Goal: Task Accomplishment & Management: Manage account settings

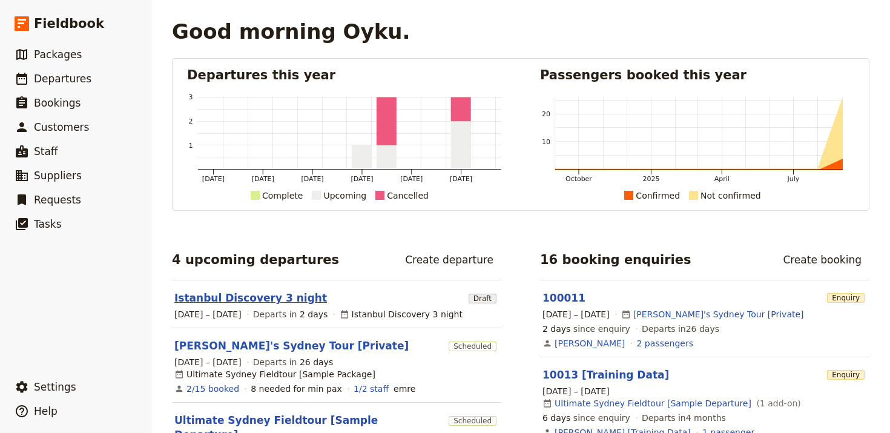
click at [224, 297] on link "Istanbul Discovery 3 night" at bounding box center [250, 297] width 152 height 15
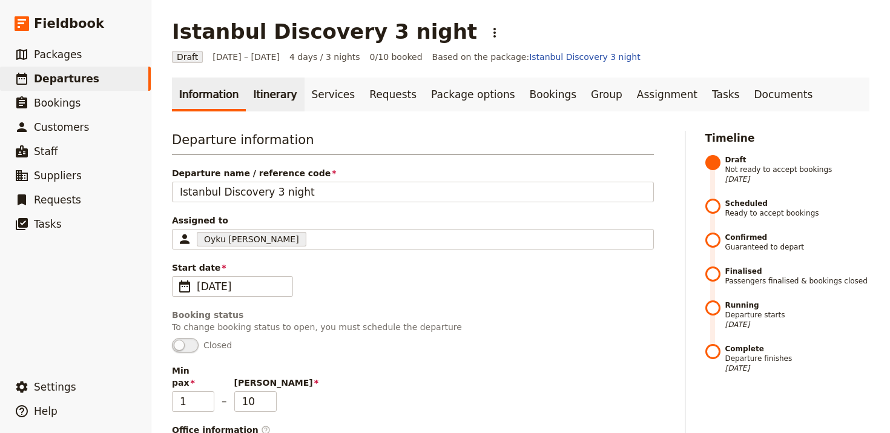
click at [272, 95] on link "Itinerary" at bounding box center [275, 94] width 58 height 34
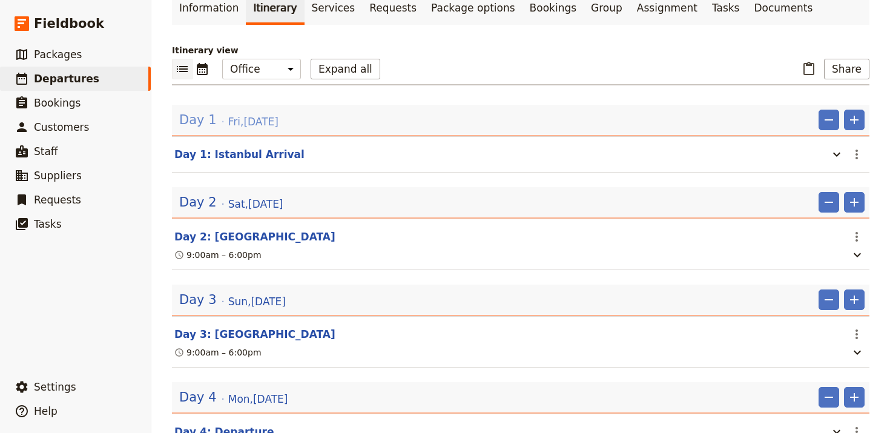
scroll to position [65, 0]
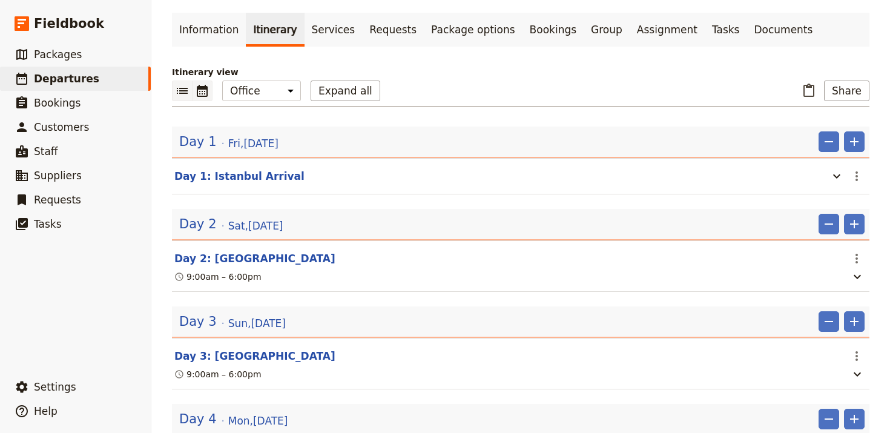
click at [203, 100] on button "​" at bounding box center [202, 90] width 20 height 21
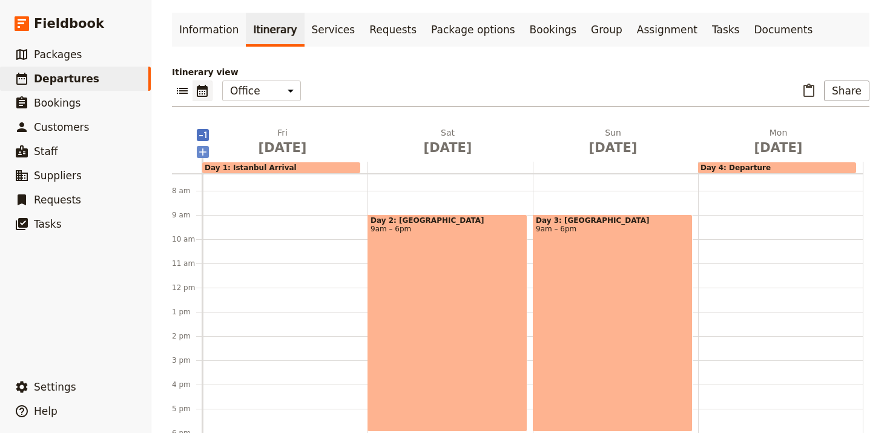
scroll to position [175, 0]
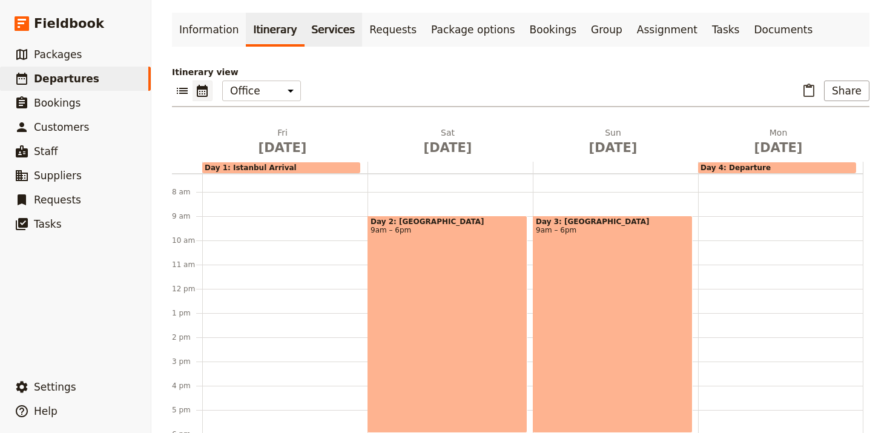
click at [321, 27] on link "Services" at bounding box center [333, 30] width 58 height 34
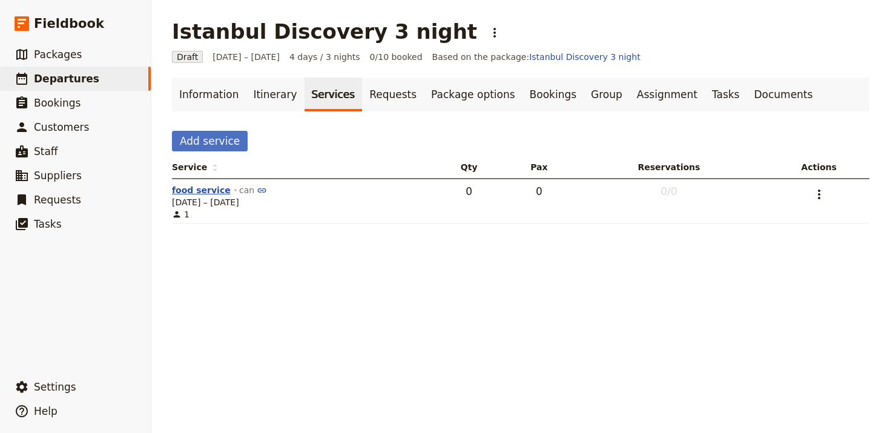
click at [206, 190] on button "food service" at bounding box center [201, 190] width 59 height 12
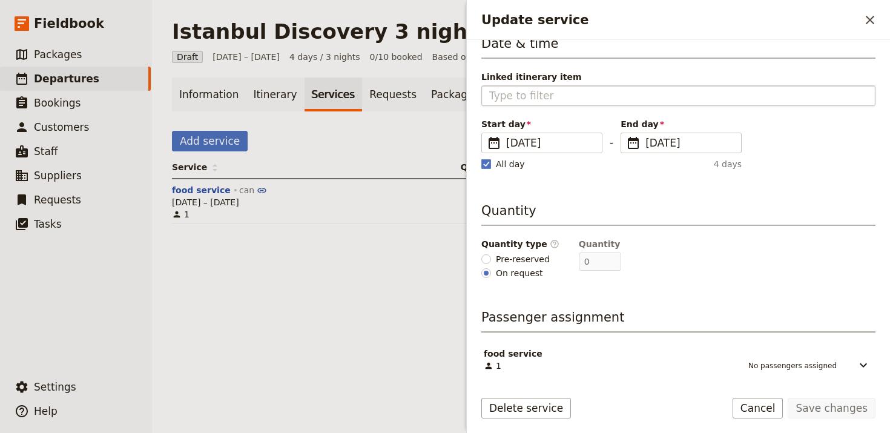
scroll to position [80, 0]
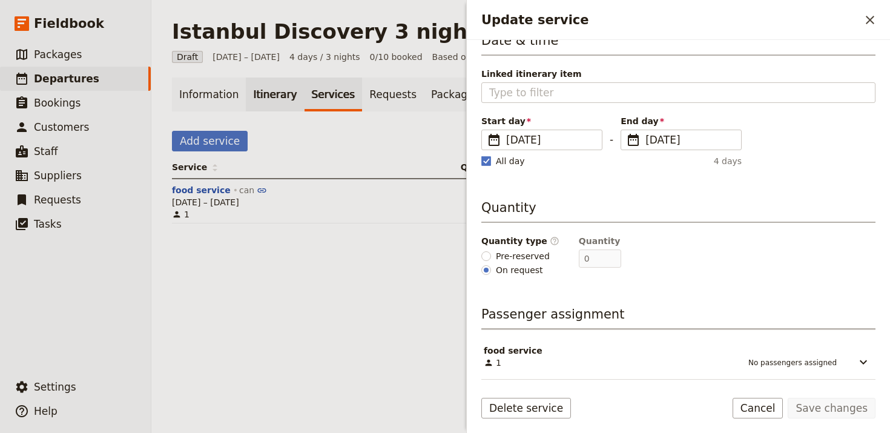
click at [262, 87] on link "Itinerary" at bounding box center [275, 94] width 58 height 34
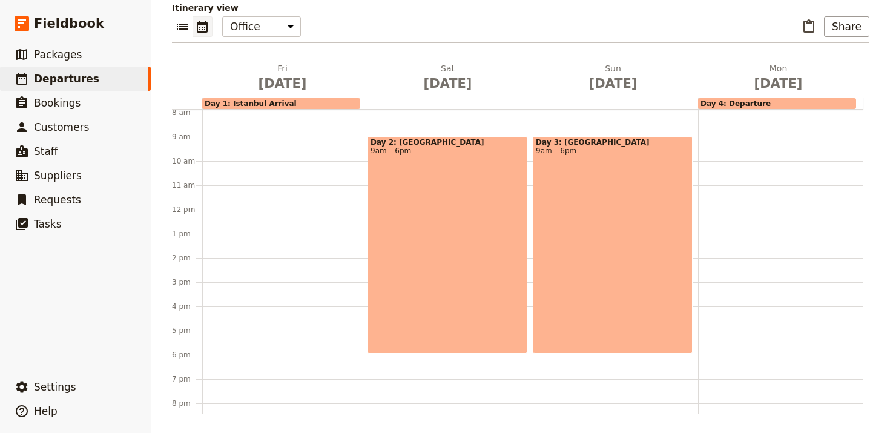
scroll to position [205, 0]
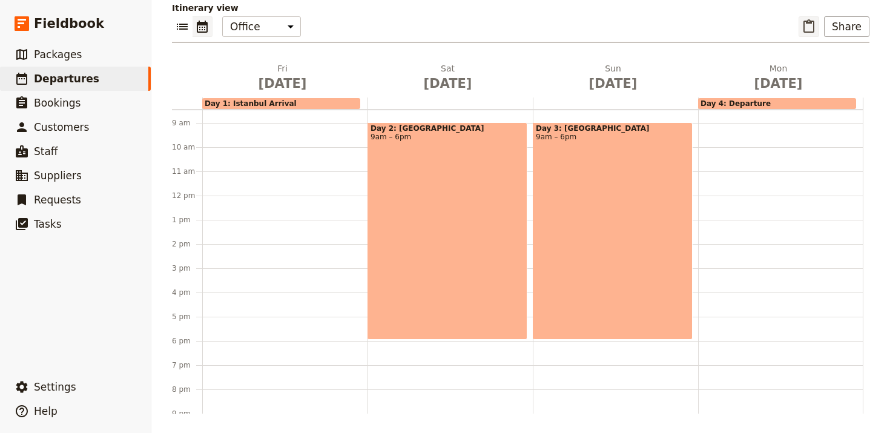
click at [803, 25] on button "​" at bounding box center [808, 26] width 21 height 21
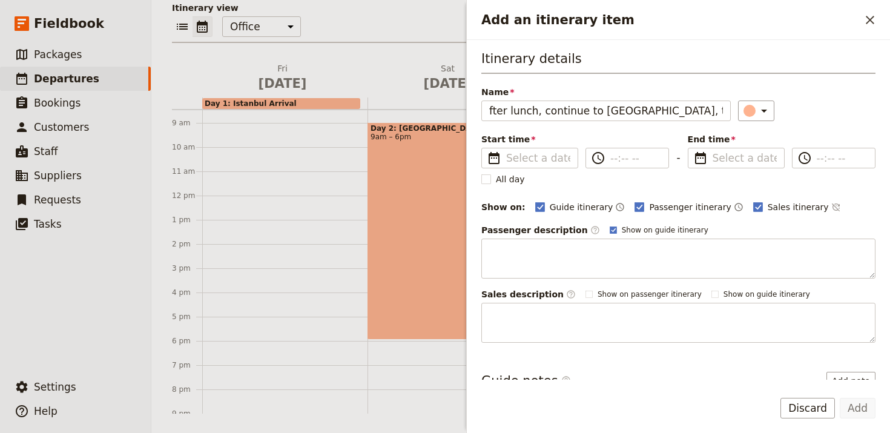
scroll to position [0, 650]
click at [436, 80] on span "Sep 13" at bounding box center [447, 83] width 151 height 18
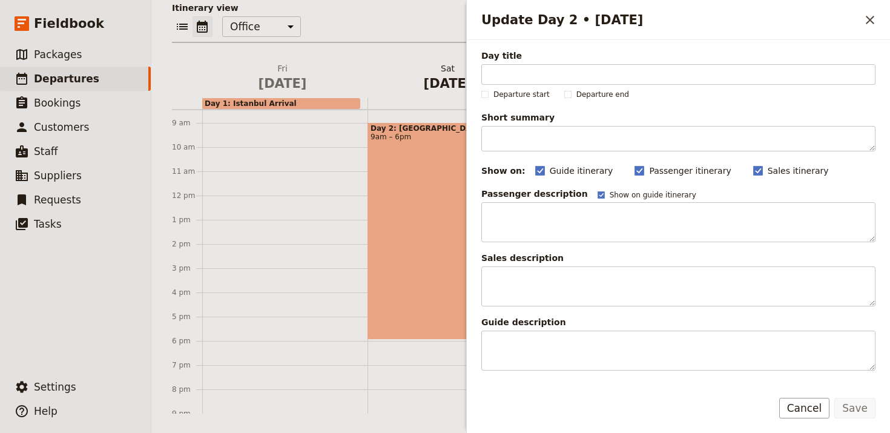
scroll to position [0, 0]
click at [870, 13] on icon "Close drawer" at bounding box center [869, 20] width 15 height 15
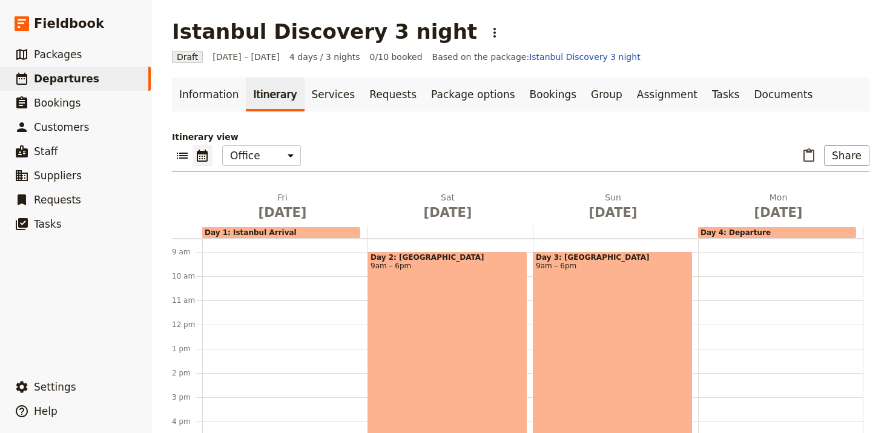
click at [201, 159] on icon "Calendar view" at bounding box center [202, 155] width 15 height 15
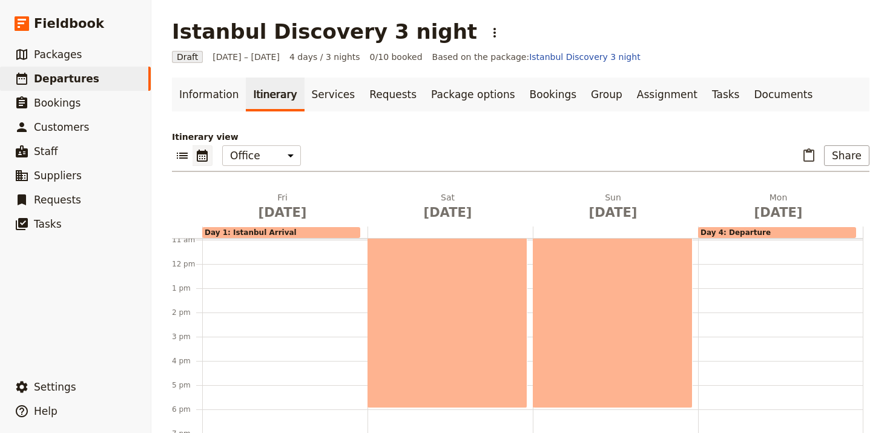
scroll to position [270, 0]
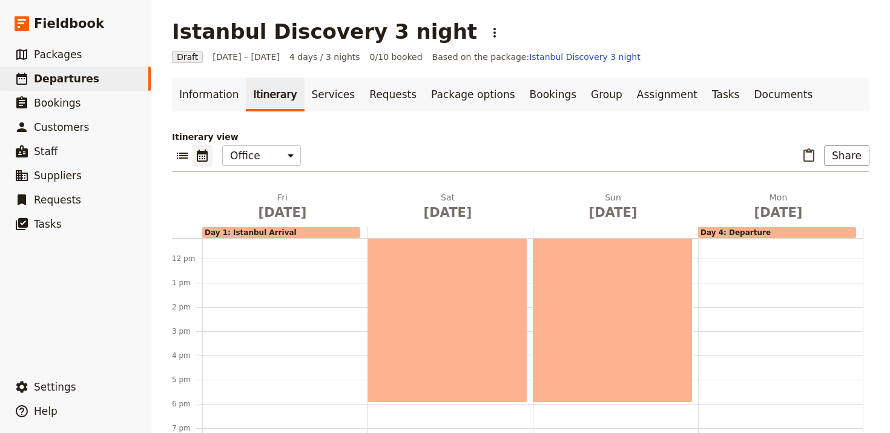
click at [229, 286] on div at bounding box center [284, 258] width 165 height 581
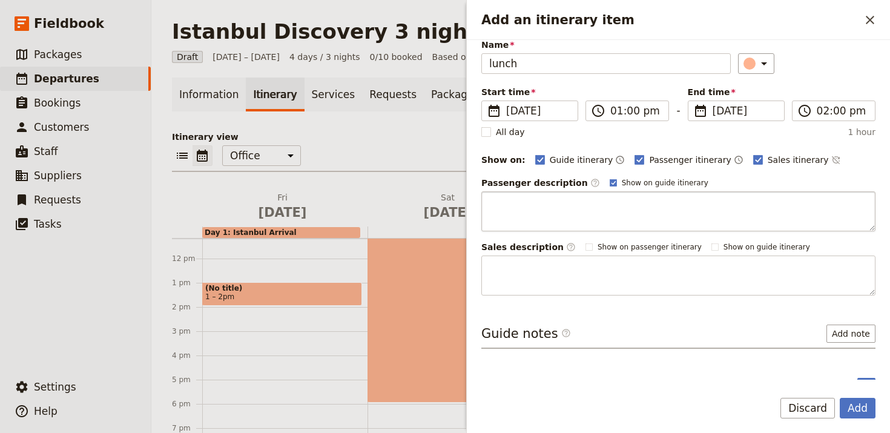
scroll to position [69, 0]
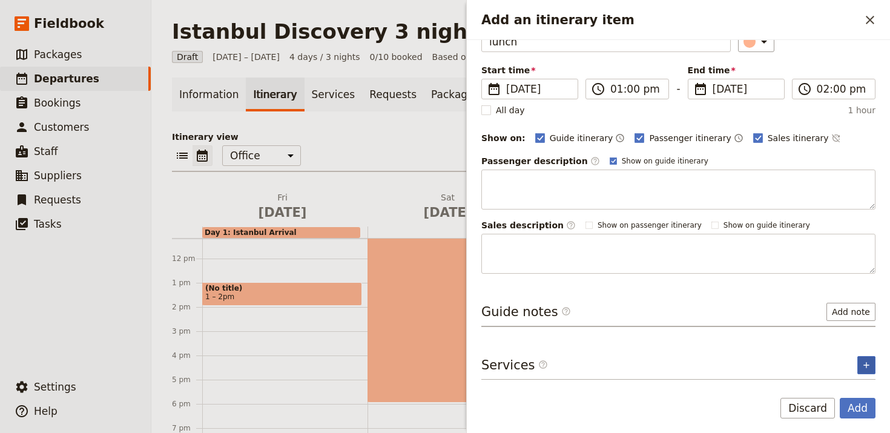
type input "lunch"
click at [864, 361] on icon "Add service inclusion" at bounding box center [866, 365] width 10 height 10
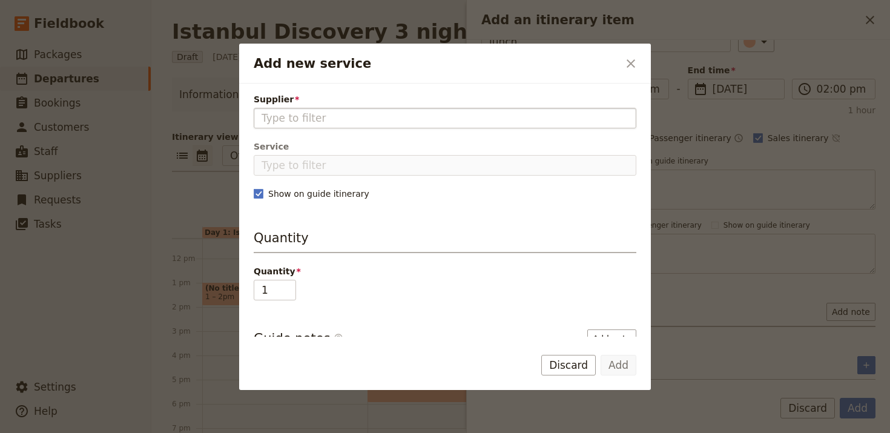
click at [421, 115] on input "Supplier" at bounding box center [444, 118] width 367 height 15
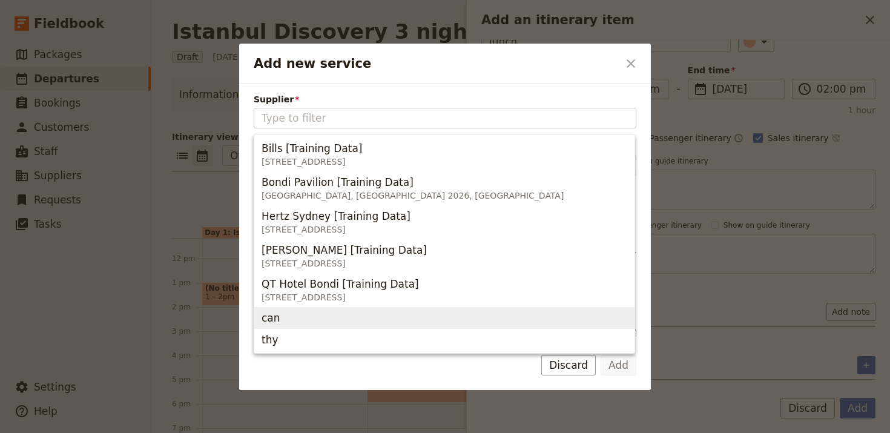
click at [298, 314] on span "can" at bounding box center [443, 317] width 365 height 17
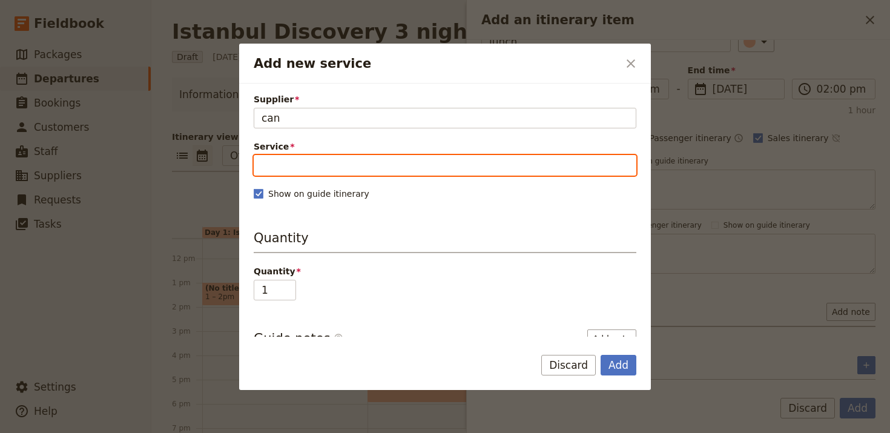
click at [320, 166] on input "Service" at bounding box center [445, 165] width 382 height 21
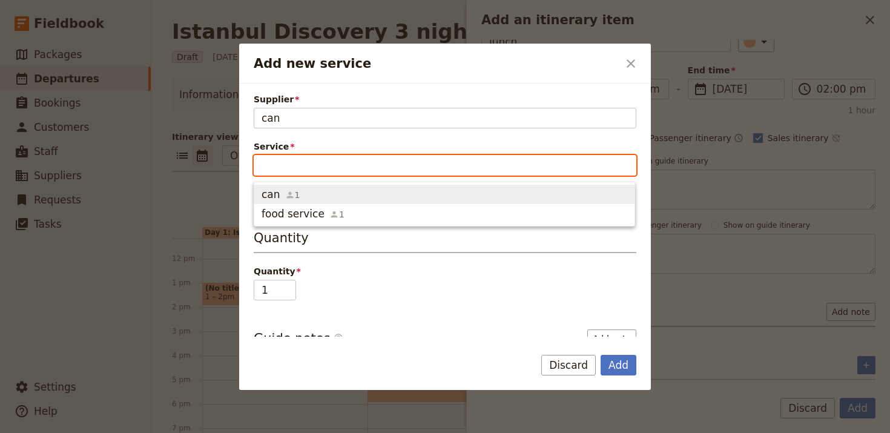
click at [310, 194] on span "can 1" at bounding box center [443, 194] width 365 height 15
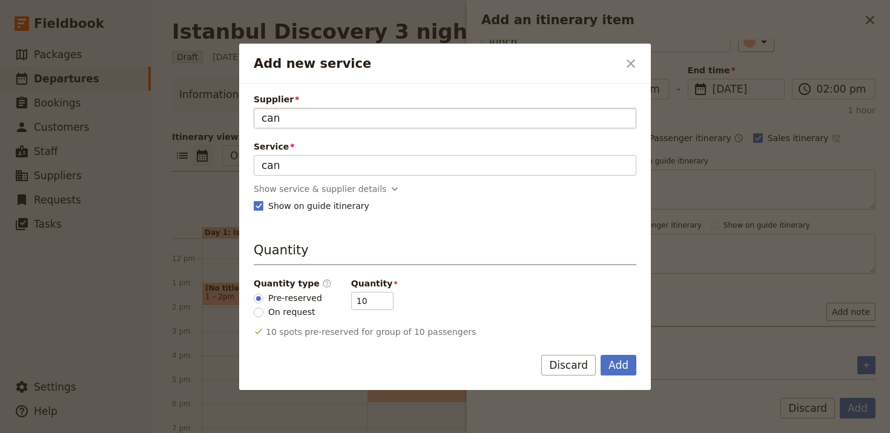
click at [298, 122] on div "can" at bounding box center [444, 118] width 367 height 15
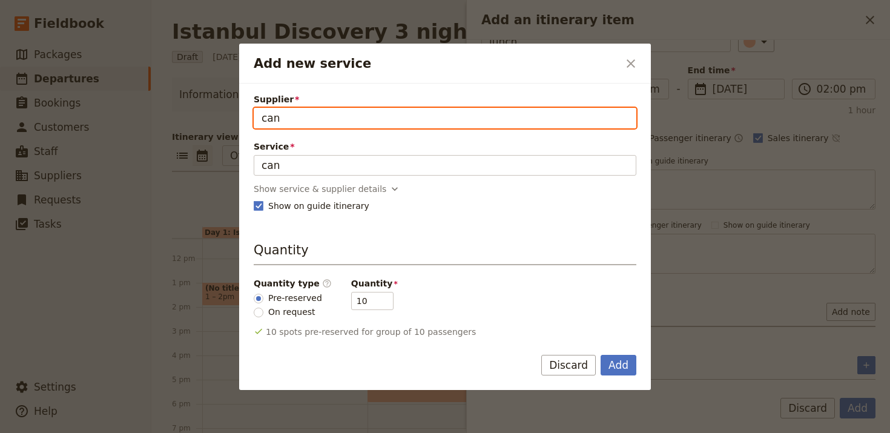
click at [261, 108] on input "can" at bounding box center [261, 108] width 1 height 1
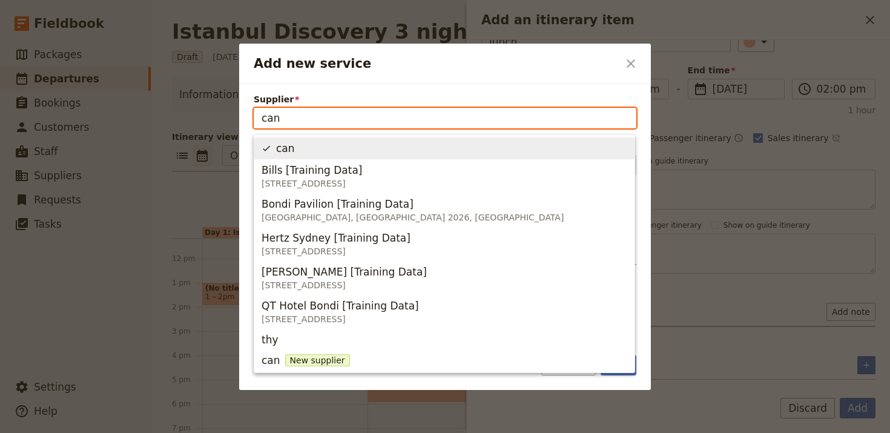
scroll to position [0, 0]
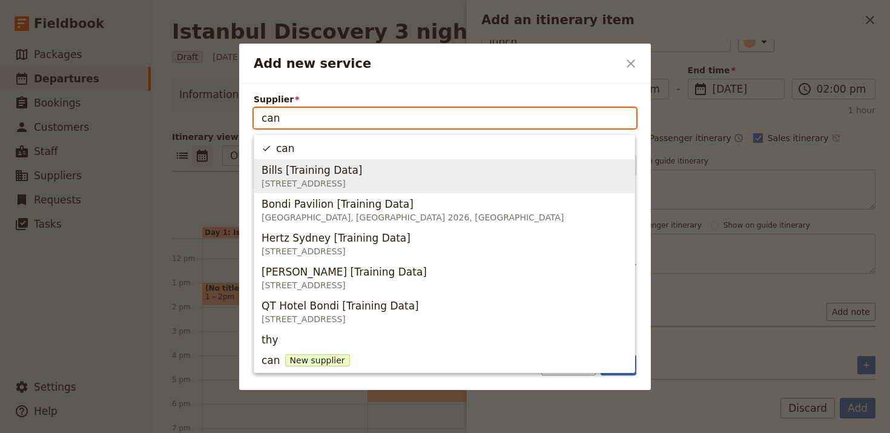
click at [344, 171] on span "Bills [Training Data]" at bounding box center [311, 170] width 100 height 15
type input "Bills [Training Data]"
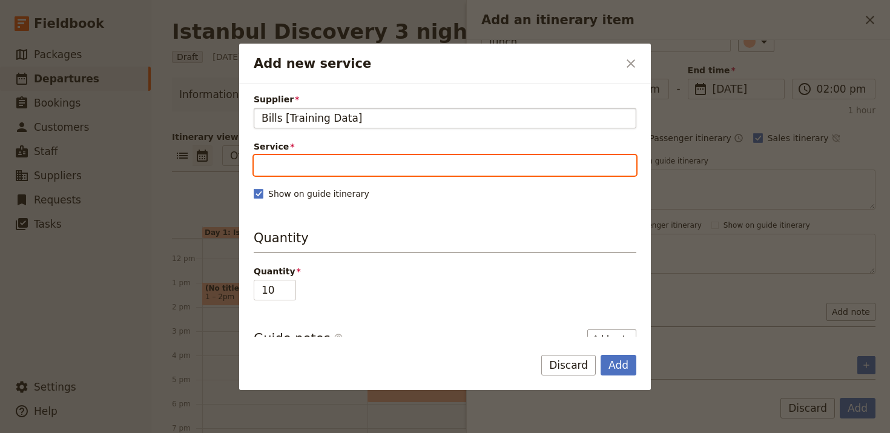
click at [344, 171] on input "Service" at bounding box center [445, 165] width 382 height 21
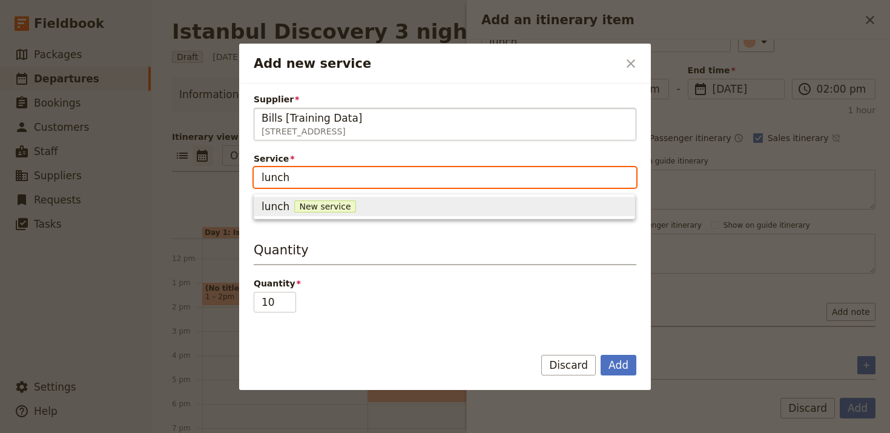
type input "lunch"
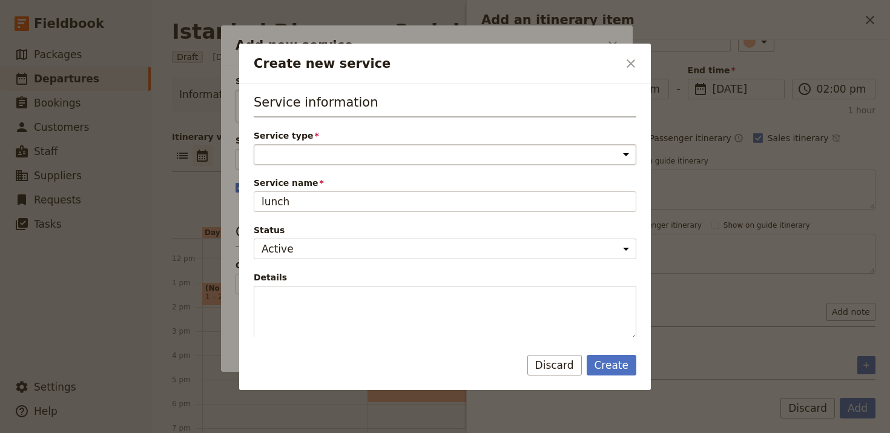
click at [351, 148] on select "Accommodation Activity Transport Flight Food and beverage Other" at bounding box center [445, 154] width 382 height 21
select select "FoodAndBeverageService"
click at [254, 144] on select "Accommodation Activity Transport Flight Food and beverage Other" at bounding box center [445, 154] width 382 height 21
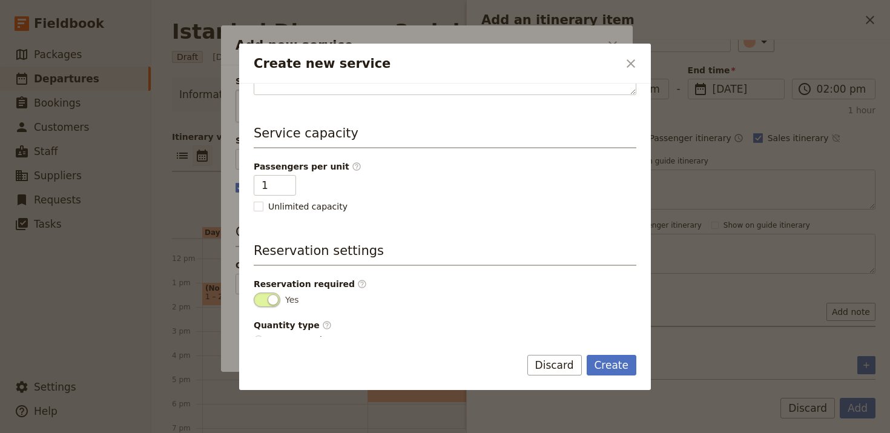
scroll to position [270, 0]
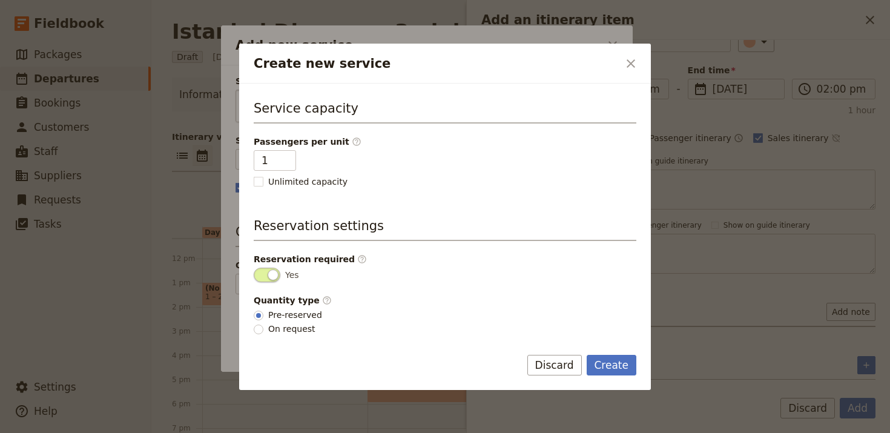
click at [291, 329] on span "On request" at bounding box center [291, 329] width 47 height 12
click at [263, 329] on input "On request" at bounding box center [259, 329] width 10 height 10
radio input "true"
click at [277, 307] on fieldset "Quantity type ​ Pre-reserved On request" at bounding box center [445, 314] width 382 height 41
click at [277, 310] on span "Pre-reserved" at bounding box center [295, 315] width 54 height 12
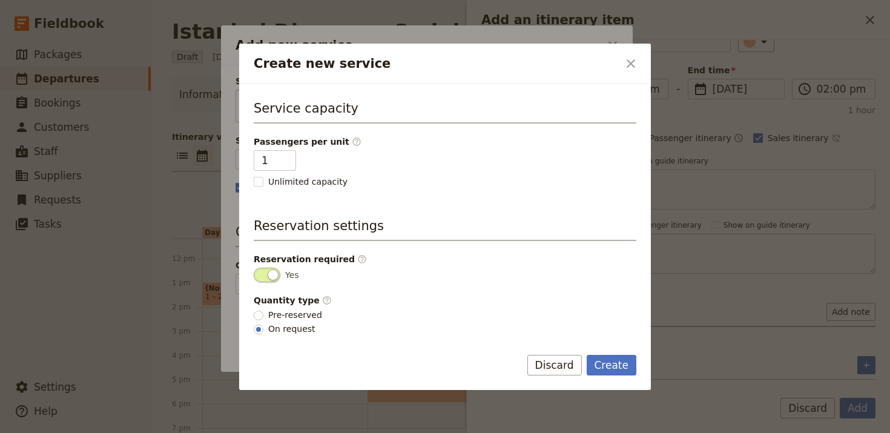
click at [263, 310] on input "Pre-reserved" at bounding box center [259, 315] width 10 height 10
radio input "true"
click at [599, 366] on button "Create" at bounding box center [611, 365] width 50 height 21
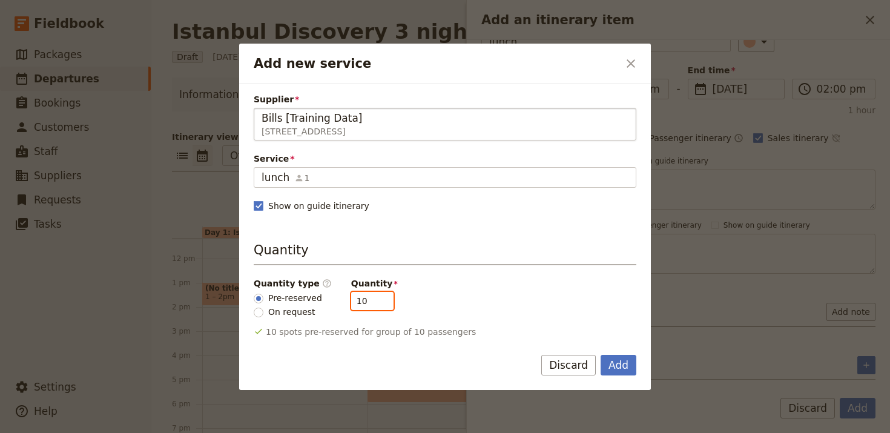
click at [365, 303] on input "10" at bounding box center [372, 301] width 42 height 18
type input "5"
click at [614, 364] on button "Add" at bounding box center [618, 365] width 36 height 21
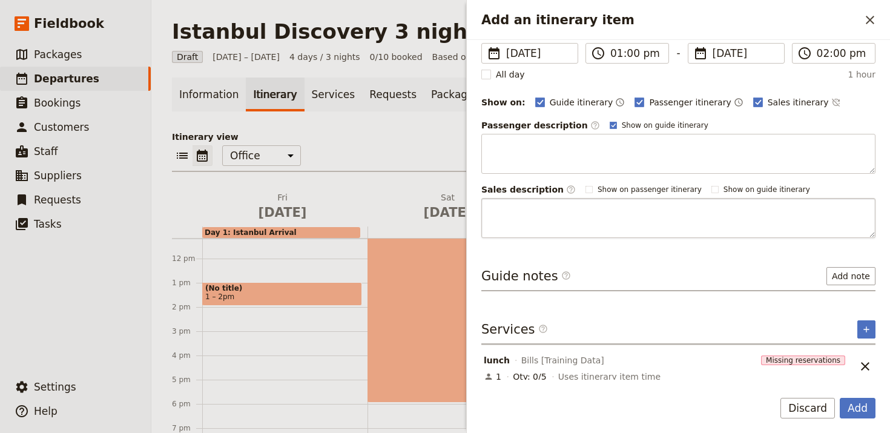
scroll to position [112, 0]
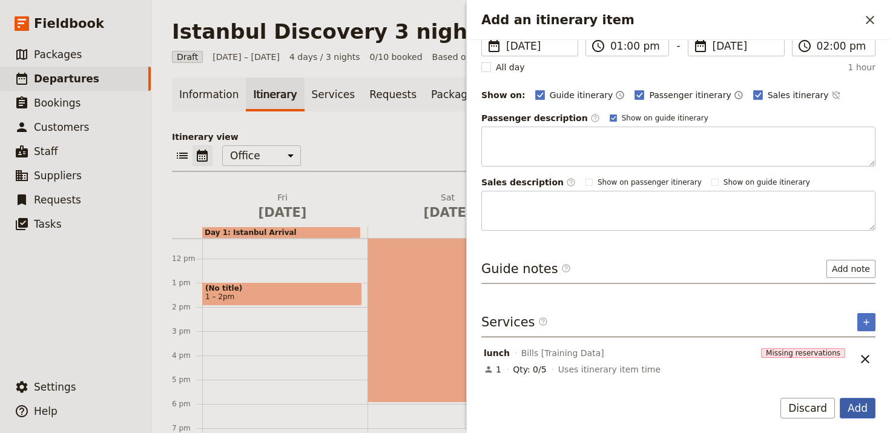
click at [863, 410] on button "Add" at bounding box center [857, 408] width 36 height 21
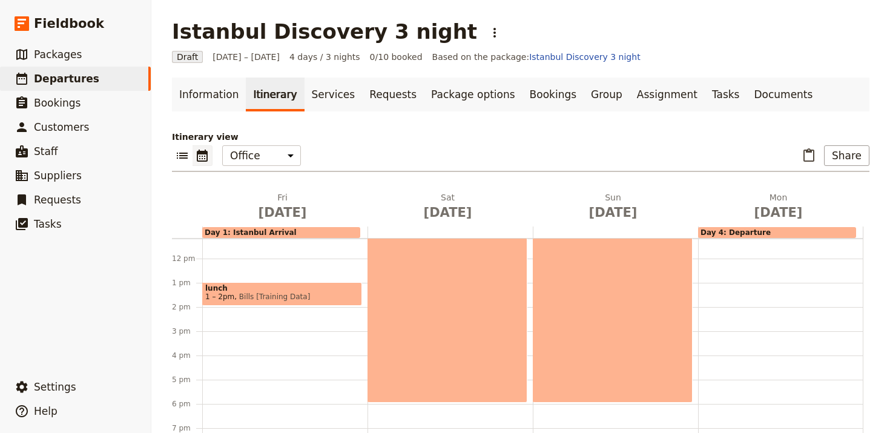
click at [219, 296] on span "1 – 2pm" at bounding box center [219, 296] width 29 height 8
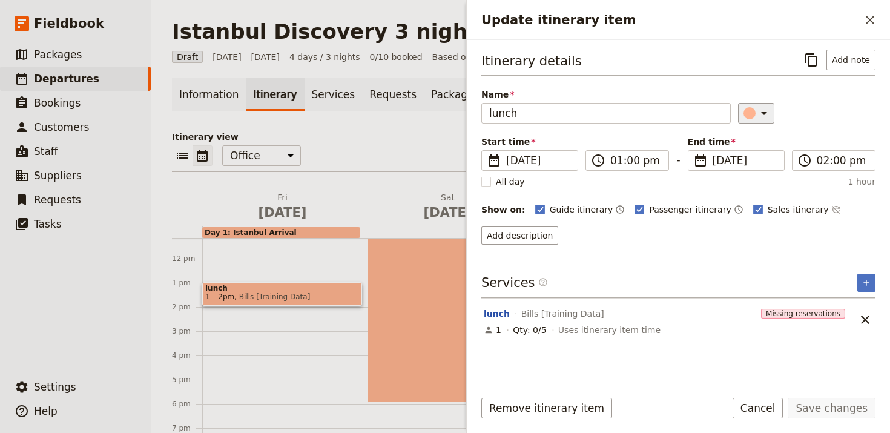
click at [746, 114] on div "​" at bounding box center [757, 113] width 27 height 15
click at [752, 149] on div "button" at bounding box center [753, 153] width 12 height 12
click at [841, 410] on button "Save changes" at bounding box center [831, 408] width 88 height 21
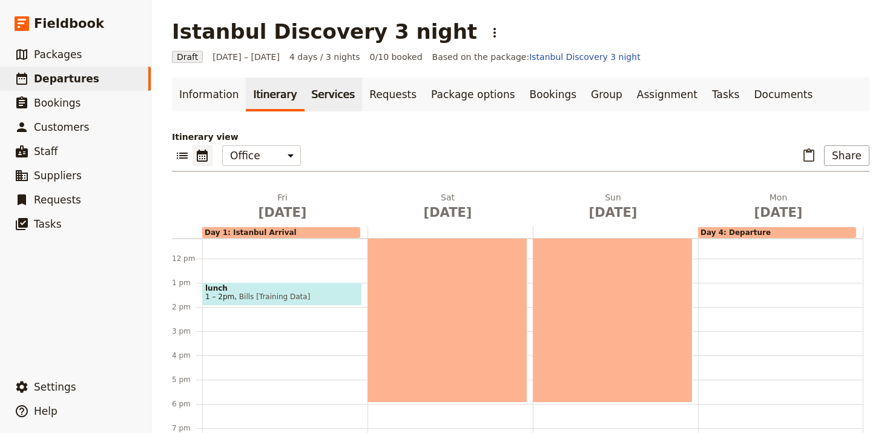
click at [319, 96] on link "Services" at bounding box center [333, 94] width 58 height 34
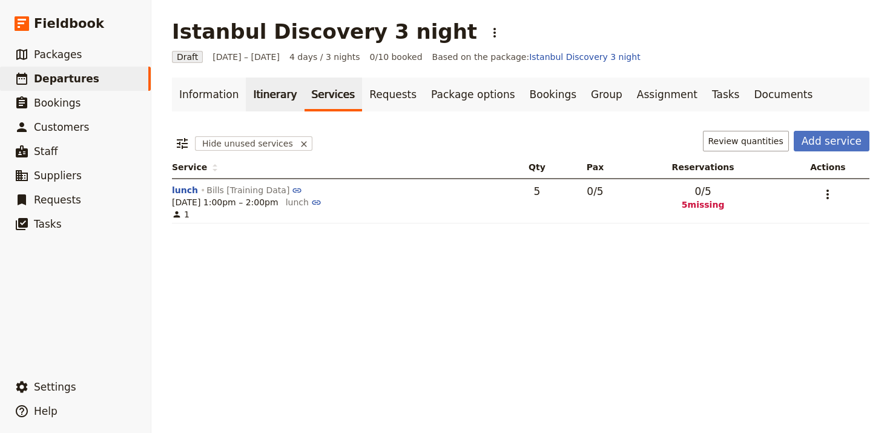
click at [260, 100] on link "Itinerary" at bounding box center [275, 94] width 58 height 34
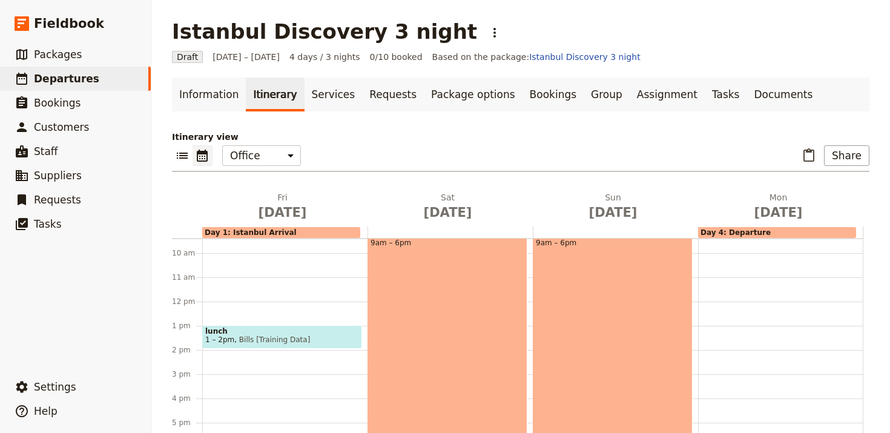
scroll to position [228, 0]
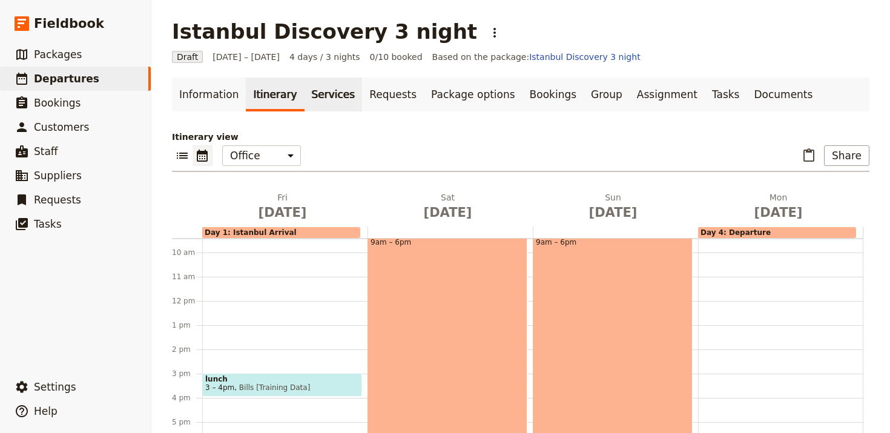
click at [314, 97] on link "Services" at bounding box center [333, 94] width 58 height 34
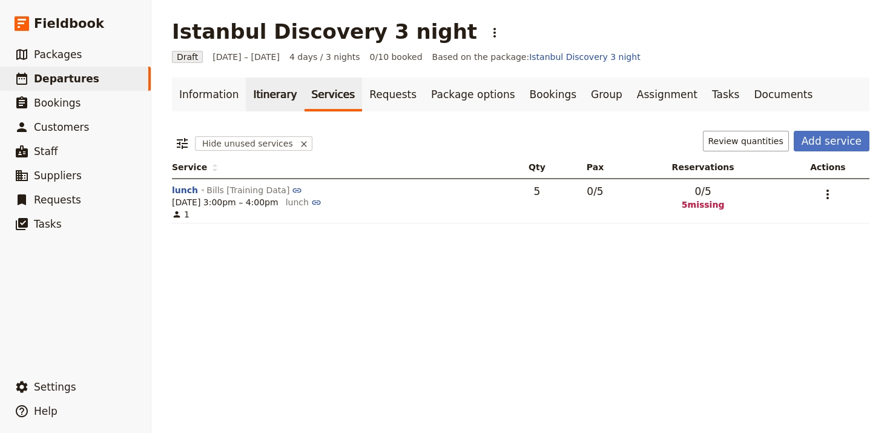
click at [263, 99] on link "Itinerary" at bounding box center [275, 94] width 58 height 34
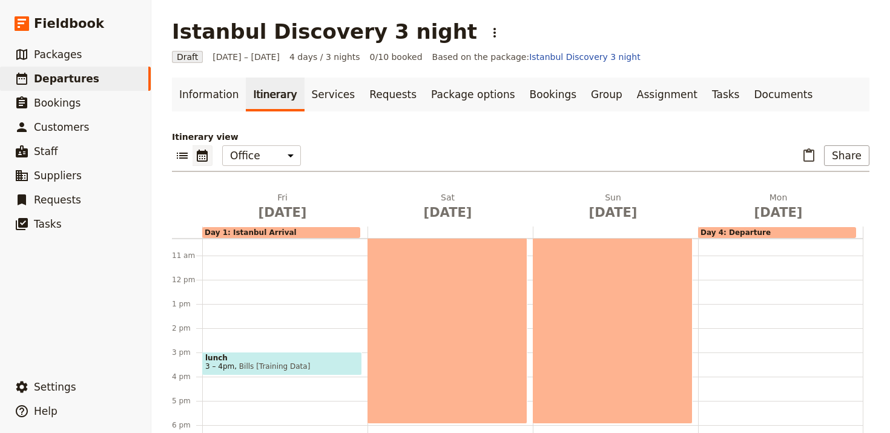
scroll to position [259, 0]
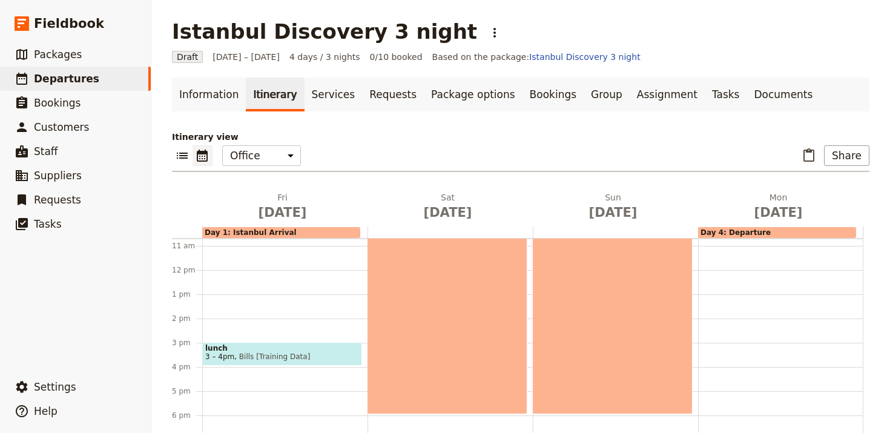
click at [286, 352] on span "lunch" at bounding box center [282, 348] width 154 height 8
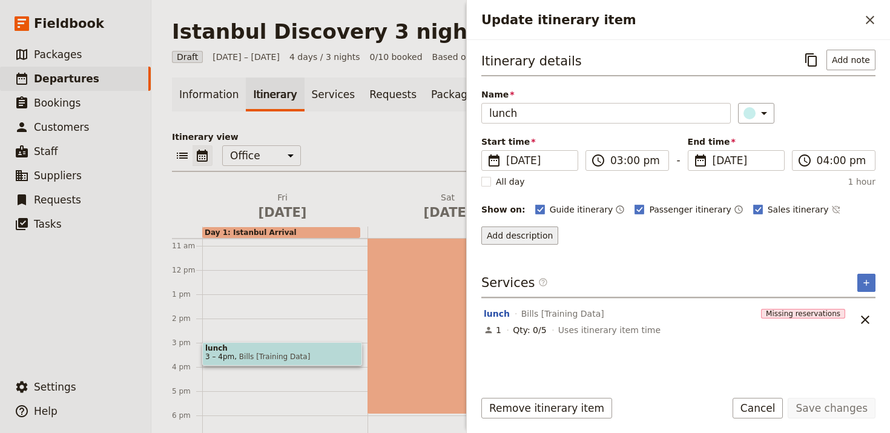
click at [514, 240] on button "Add description" at bounding box center [519, 235] width 77 height 18
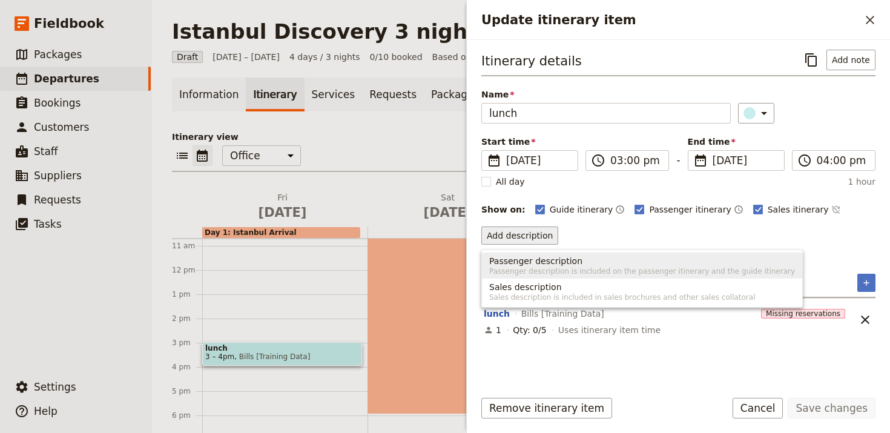
click at [530, 265] on span "Passenger description" at bounding box center [535, 261] width 93 height 12
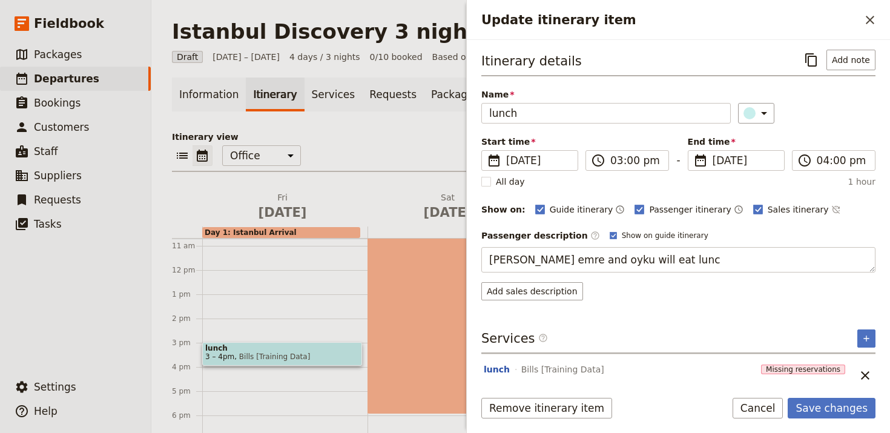
type textarea "jeff emre and oyku will eat lunch"
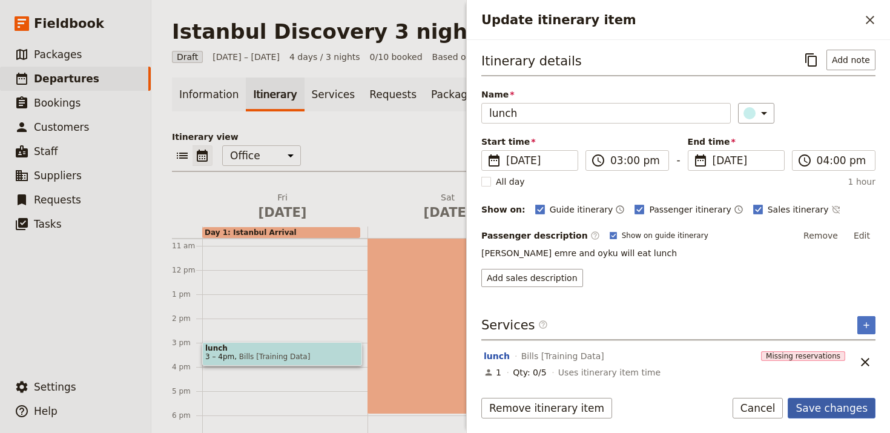
click at [843, 415] on button "Save changes" at bounding box center [831, 408] width 88 height 21
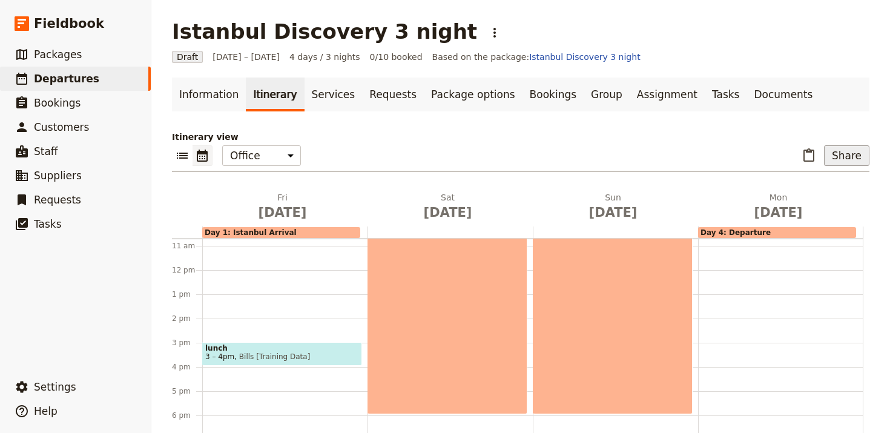
click at [837, 159] on button "Share" at bounding box center [846, 155] width 45 height 21
click at [834, 197] on span "Passenger itinerary" at bounding box center [820, 199] width 82 height 12
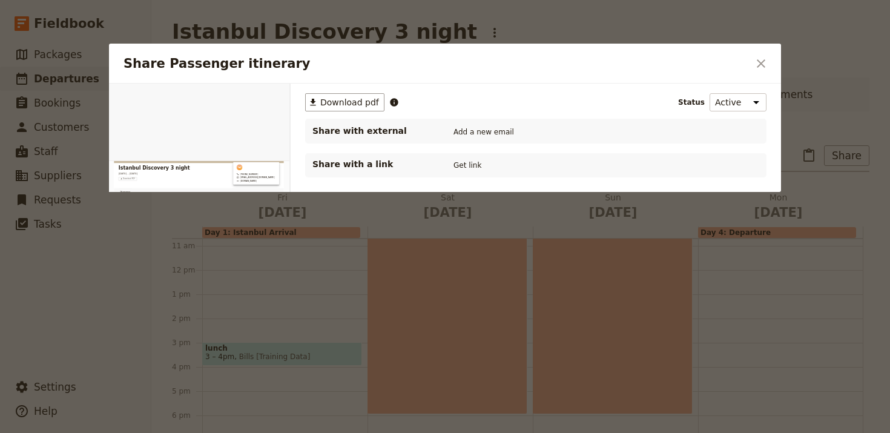
scroll to position [0, 0]
click at [280, 96] on icon "Open full preview" at bounding box center [276, 98] width 10 height 10
click at [189, 12] on div at bounding box center [445, 216] width 890 height 433
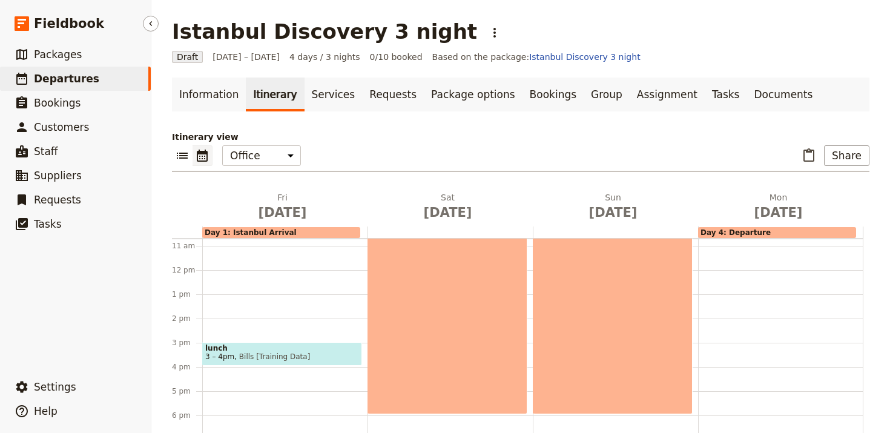
click at [63, 77] on span "Departures" at bounding box center [66, 79] width 65 height 12
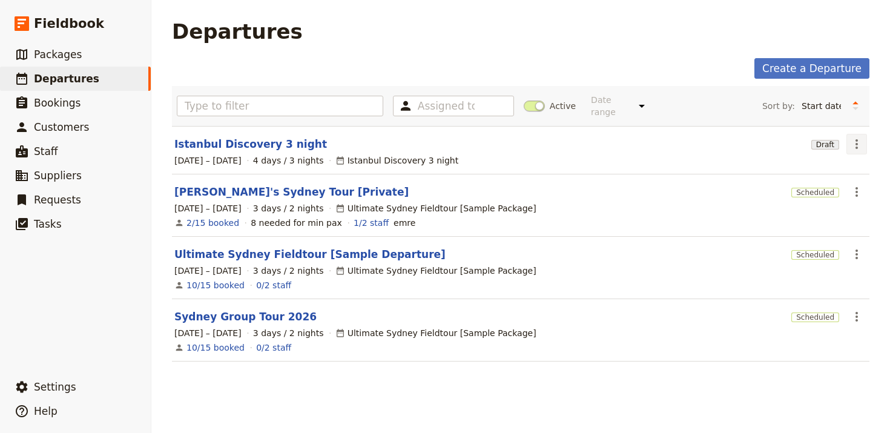
click at [856, 139] on icon "Actions" at bounding box center [856, 144] width 2 height 10
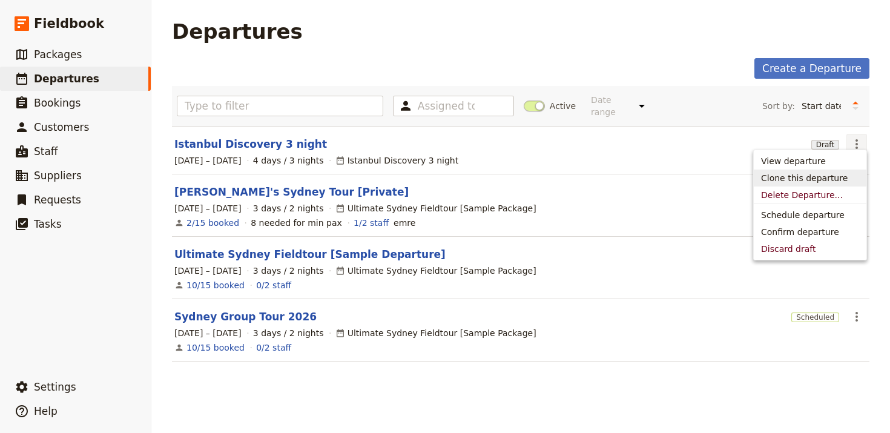
click at [825, 177] on span "Clone this departure" at bounding box center [804, 178] width 87 height 12
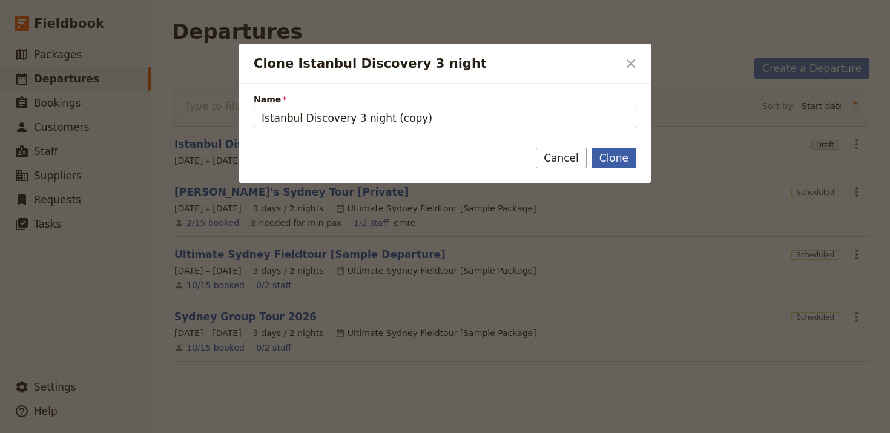
click at [610, 159] on button "Clone" at bounding box center [613, 158] width 45 height 21
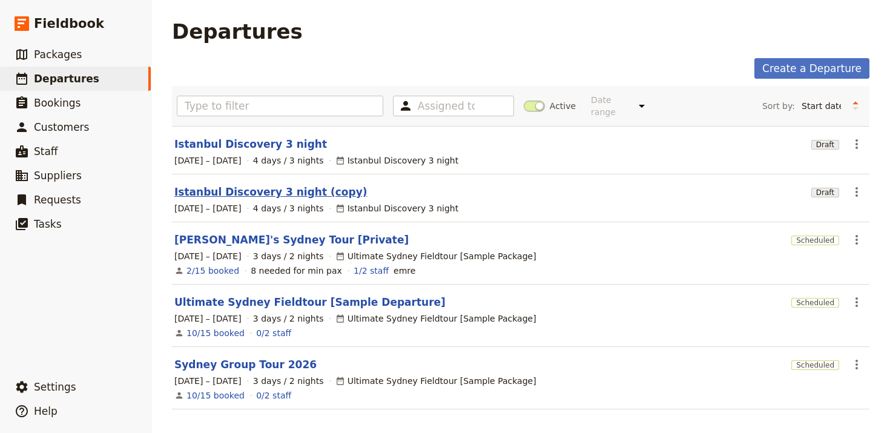
click at [297, 185] on link "Istanbul Discovery 3 night (copy)" at bounding box center [270, 192] width 193 height 15
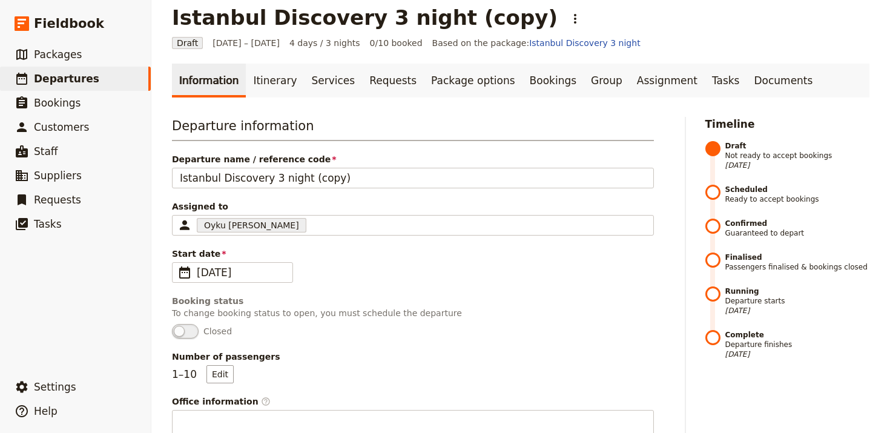
scroll to position [7, 0]
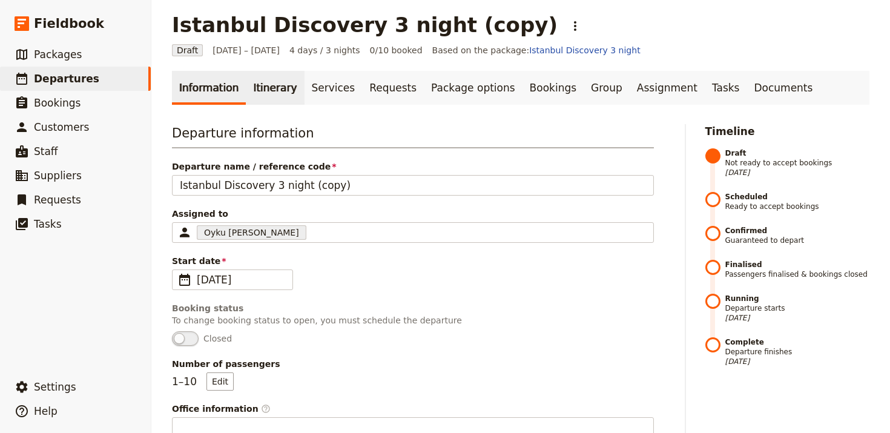
click at [251, 79] on link "Itinerary" at bounding box center [275, 88] width 58 height 34
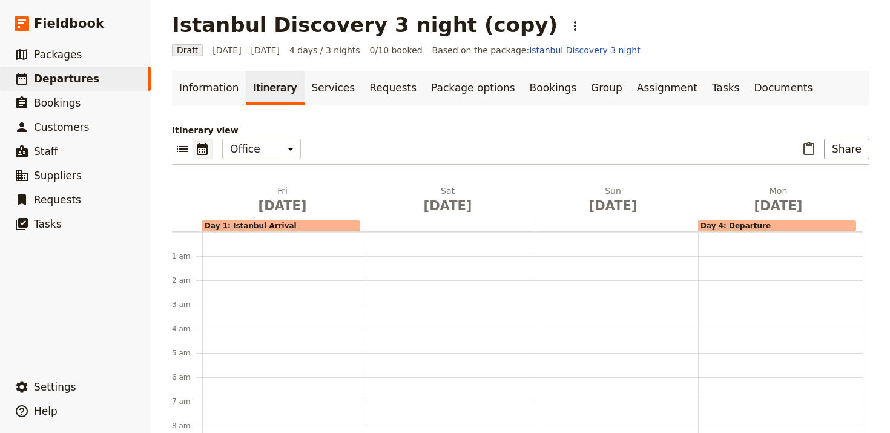
scroll to position [157, 0]
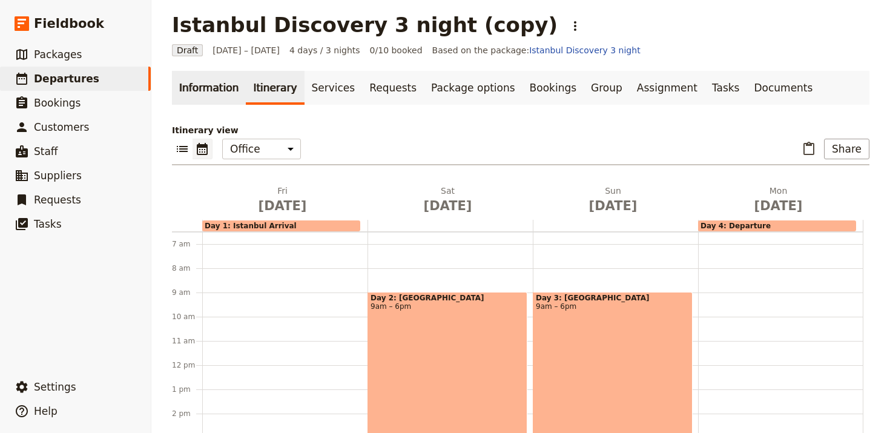
click at [186, 85] on link "Information" at bounding box center [209, 88] width 74 height 34
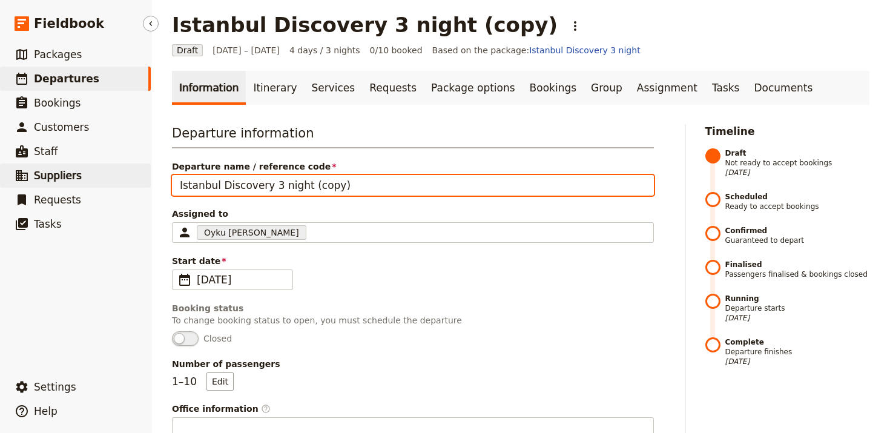
drag, startPoint x: 334, startPoint y: 191, endPoint x: 80, endPoint y: 182, distance: 254.3
click at [93, 182] on div "Fieldbook ​ ​ Fieldbook ​ ​ Packages ​ Departures ​ Bookings ​ Customers ​ Staf…" at bounding box center [445, 216] width 890 height 433
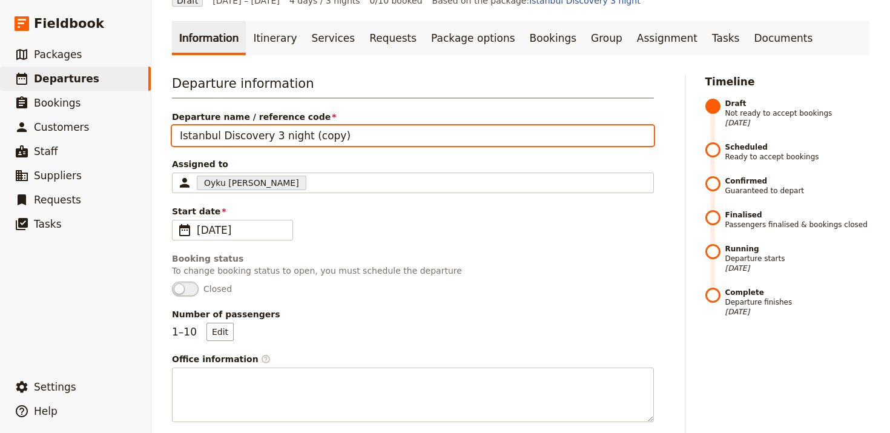
scroll to position [59, 0]
